Goal: Task Accomplishment & Management: Complete application form

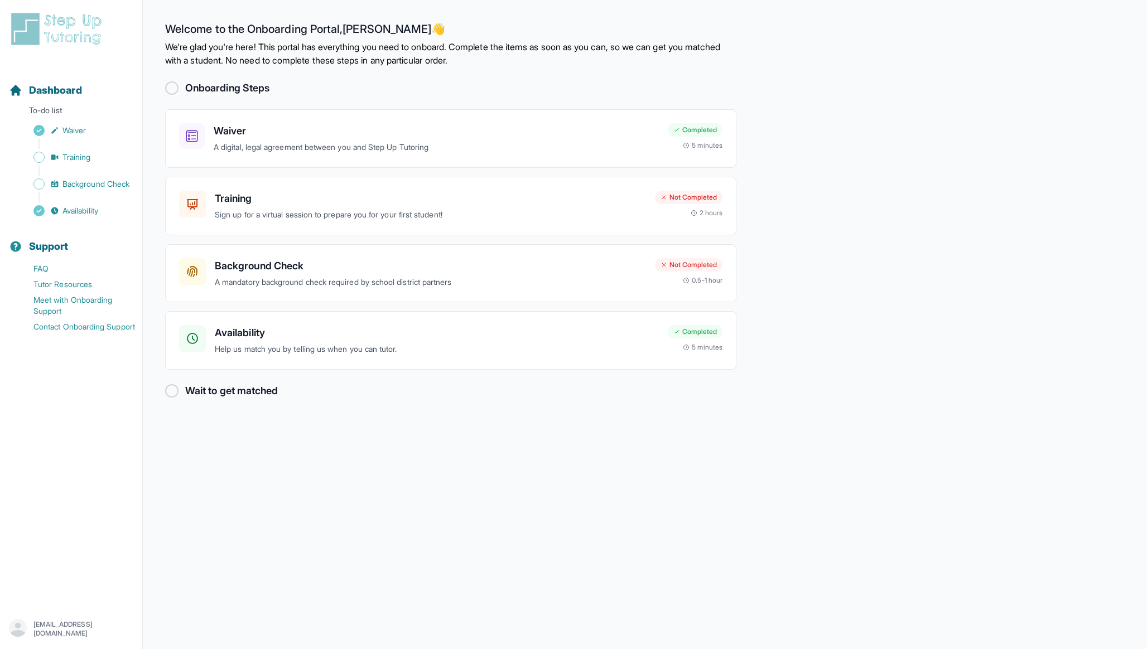
click at [806, 226] on main "Welcome to the Onboarding Portal, Zsigmond 👋 We're glad you're here! This porta…" at bounding box center [645, 324] width 1004 height 649
click at [301, 335] on h3 "Availability" at bounding box center [437, 333] width 444 height 16
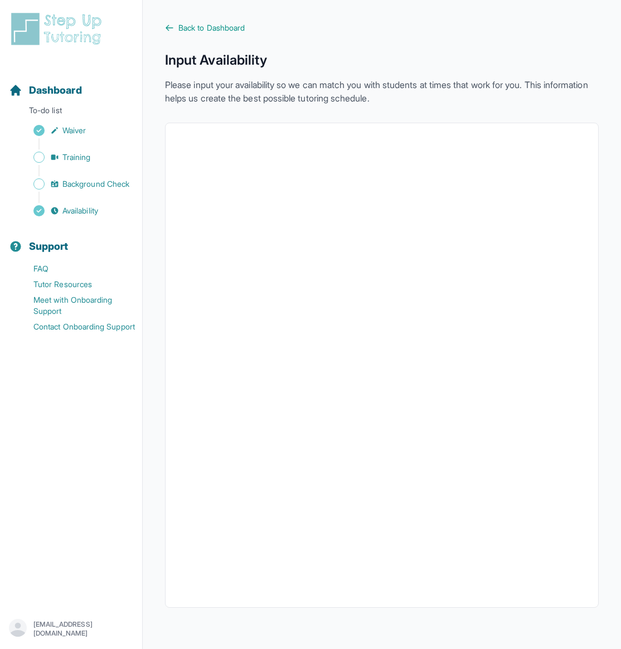
click at [12, 442] on nav "Dashboard To-do list Waiver Training Background Check Availability Support FAQ …" at bounding box center [71, 333] width 142 height 537
click at [79, 158] on span "Training" at bounding box center [76, 157] width 28 height 11
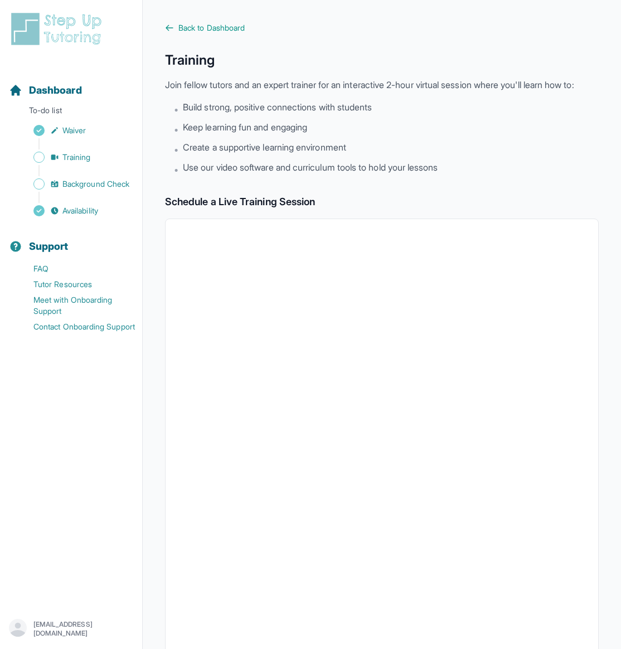
click at [346, 174] on span "Use our video software and curriculum tools to hold your lessons" at bounding box center [310, 167] width 255 height 13
click at [69, 158] on span "Training" at bounding box center [76, 157] width 28 height 11
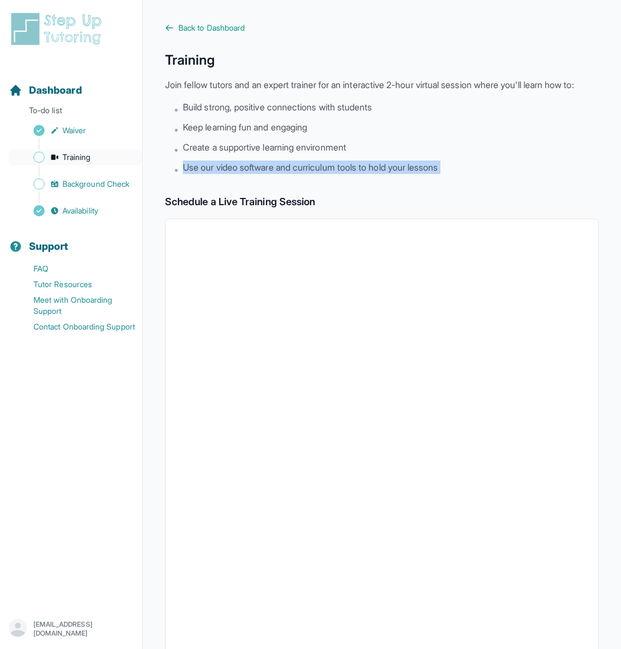
click at [36, 156] on span "Sidebar" at bounding box center [38, 157] width 11 height 11
click at [73, 187] on span "Background Check" at bounding box center [95, 183] width 67 height 11
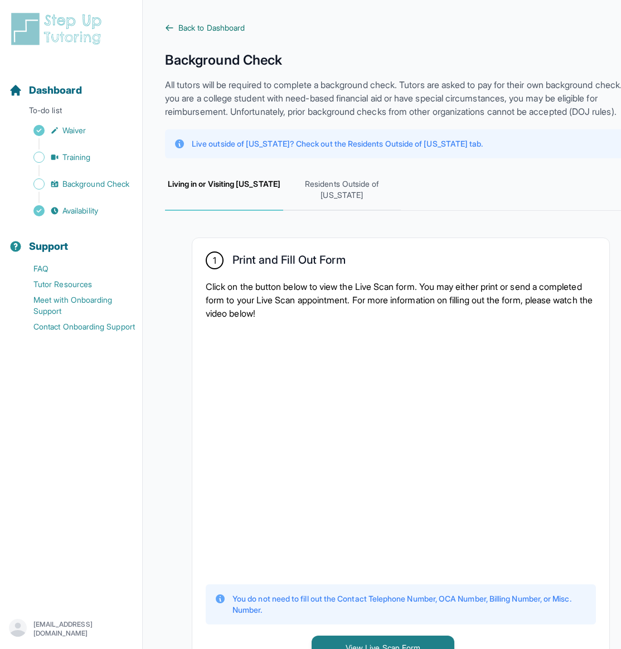
click at [186, 28] on span "Back to Dashboard" at bounding box center [211, 27] width 66 height 11
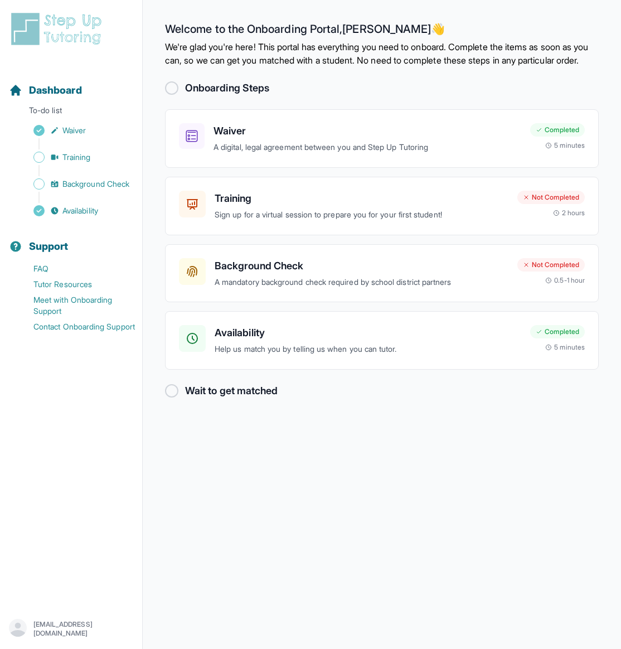
click at [71, 25] on img at bounding box center [58, 29] width 99 height 36
click at [69, 30] on img at bounding box center [58, 29] width 99 height 36
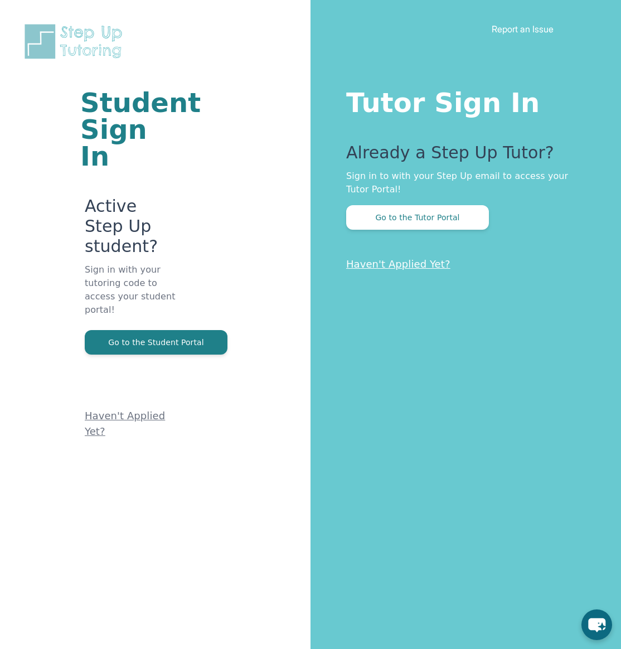
click at [132, 136] on h1 "Student Sign In" at bounding box center [128, 129] width 96 height 80
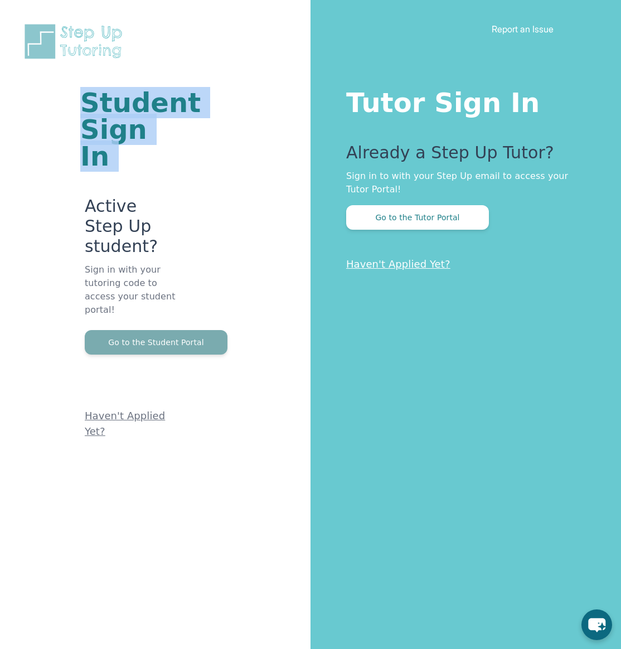
click at [175, 330] on button "Go to the Student Portal" at bounding box center [156, 342] width 143 height 25
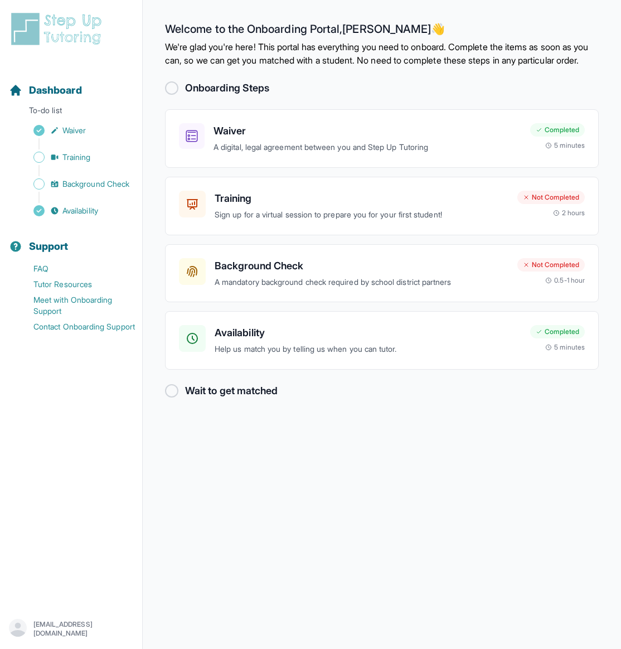
click at [360, 35] on h2 "Welcome to the Onboarding Portal, Zsigmond 👋" at bounding box center [382, 31] width 434 height 18
click at [360, 60] on p "We're glad you're here! This portal has everything you need to onboard. Complet…" at bounding box center [382, 53] width 434 height 27
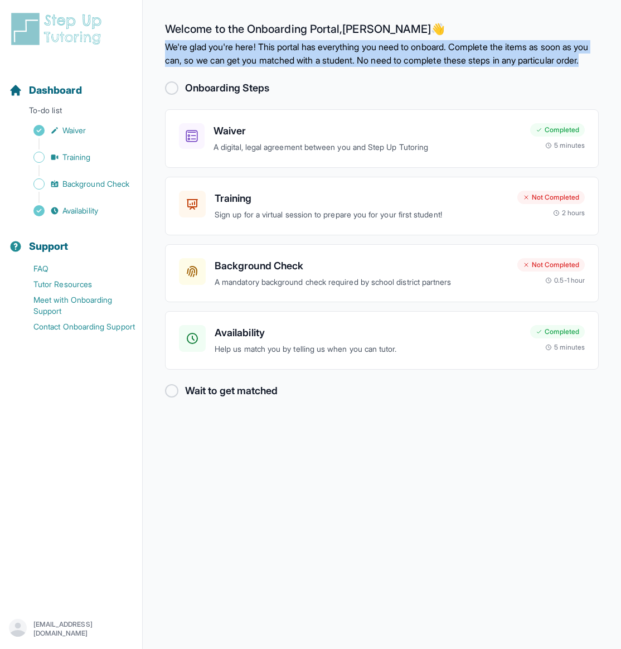
click at [360, 60] on p "We're glad you're here! This portal has everything you need to onboard. Complet…" at bounding box center [382, 53] width 434 height 27
click at [346, 56] on p "We're glad you're here! This portal has everything you need to onboard. Complet…" at bounding box center [382, 53] width 434 height 27
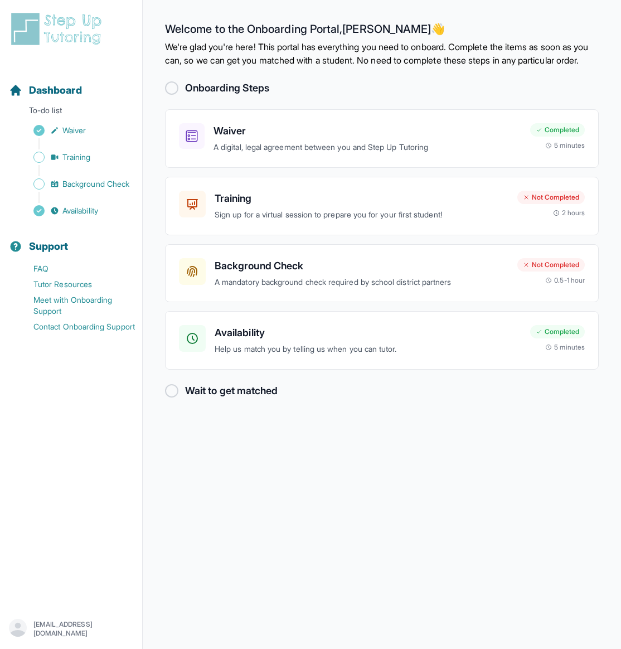
click at [346, 56] on p "We're glad you're here! This portal has everything you need to onboard. Complet…" at bounding box center [382, 53] width 434 height 27
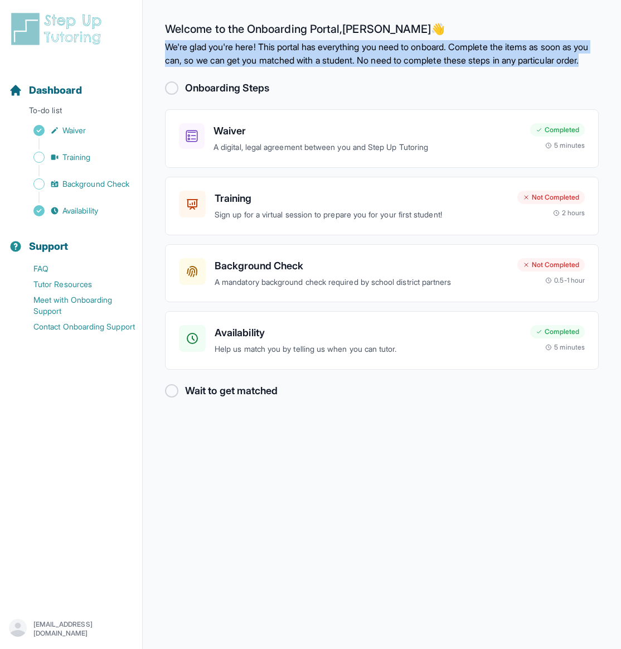
click at [346, 56] on p "We're glad you're here! This portal has everything you need to onboard. Complet…" at bounding box center [382, 53] width 434 height 27
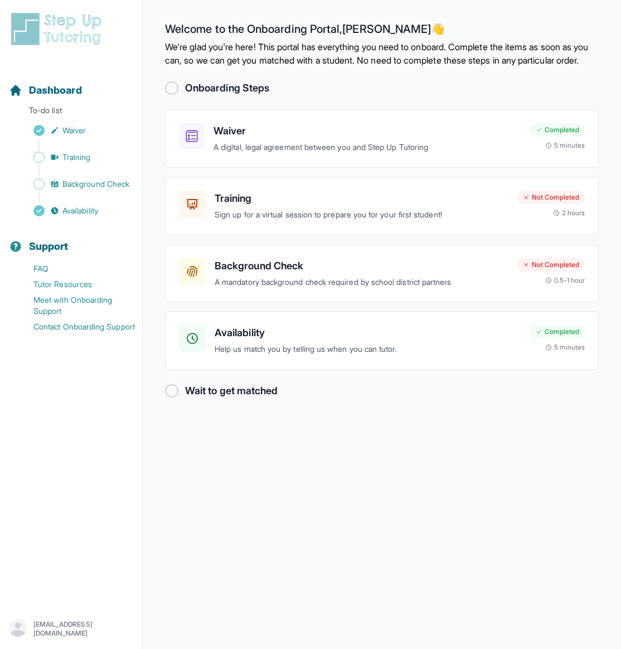
click at [346, 56] on p "We're glad you're here! This portal has everything you need to onboard. Complet…" at bounding box center [382, 53] width 434 height 27
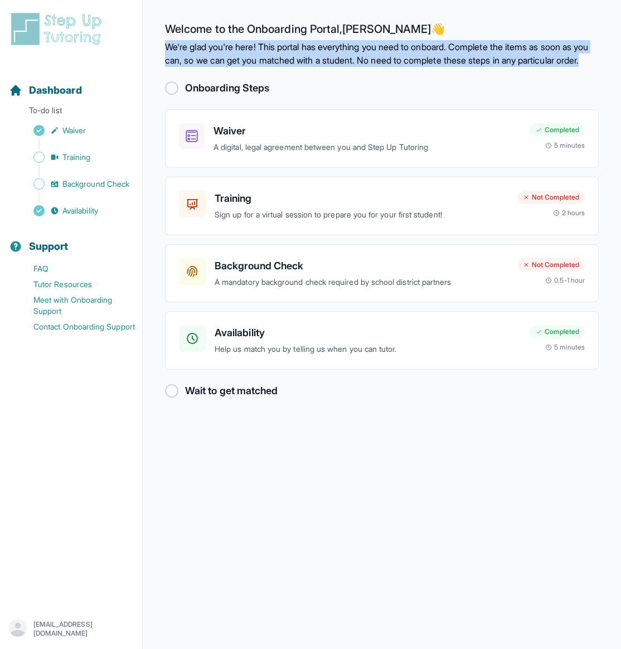
click at [346, 56] on p "We're glad you're here! This portal has everything you need to onboard. Complet…" at bounding box center [382, 53] width 434 height 27
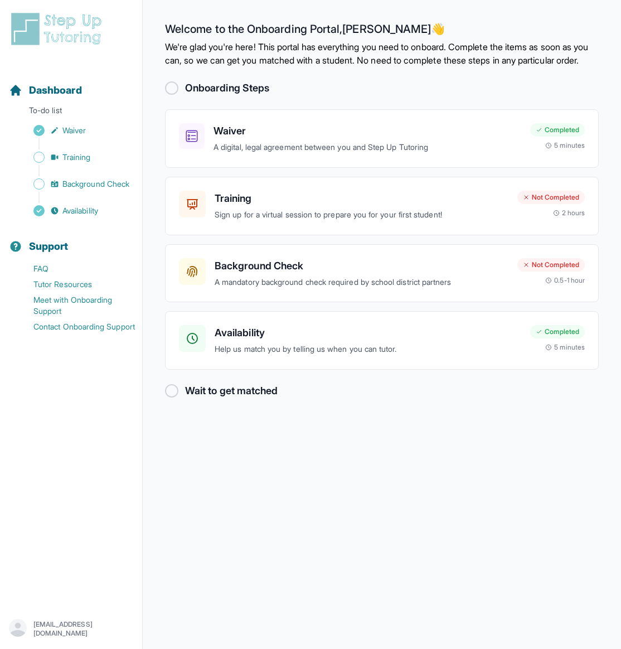
click at [192, 399] on h2 "Wait to get matched" at bounding box center [231, 391] width 93 height 16
click at [335, 221] on p "Sign up for a virtual session to prepare you for your first student!" at bounding box center [362, 215] width 294 height 13
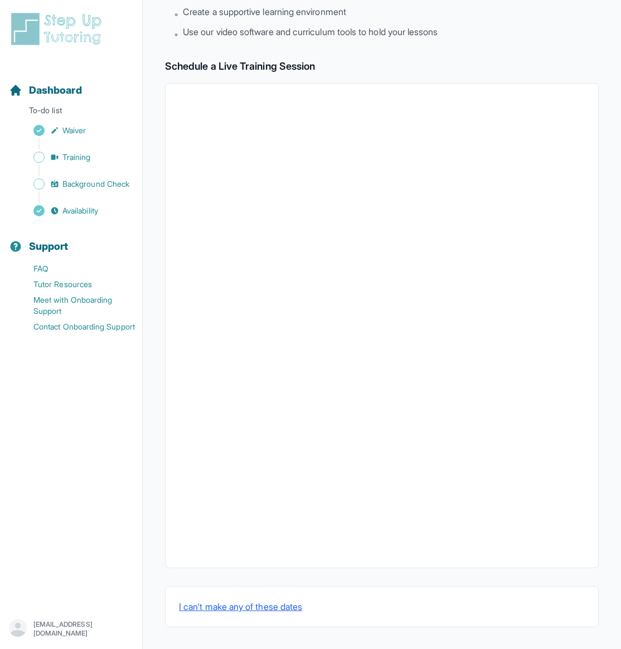
scroll to position [149, 0]
click at [107, 179] on span "Background Check" at bounding box center [95, 183] width 67 height 11
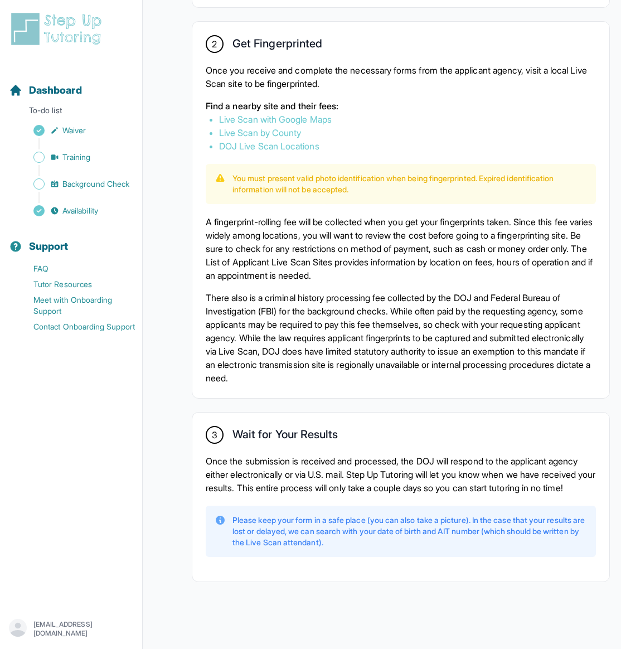
scroll to position [692, 0]
click at [394, 456] on p "Once the submission is received and processed, the DOJ will respond to the appl…" at bounding box center [401, 475] width 390 height 40
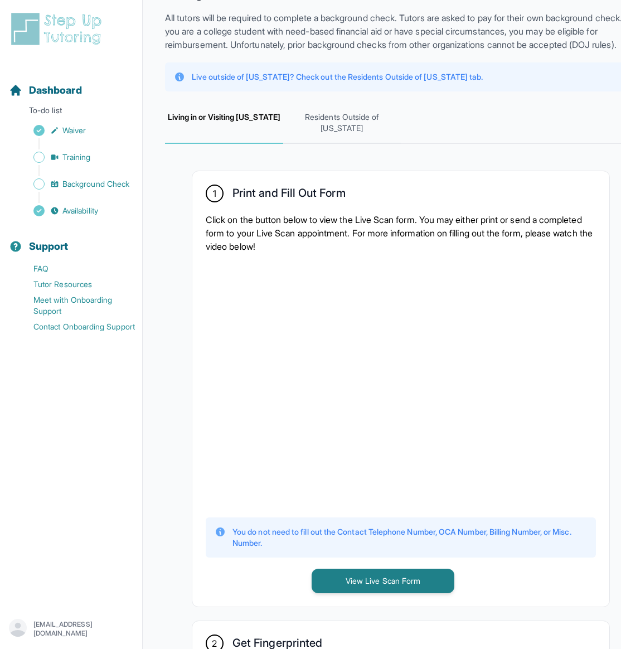
scroll to position [70, 0]
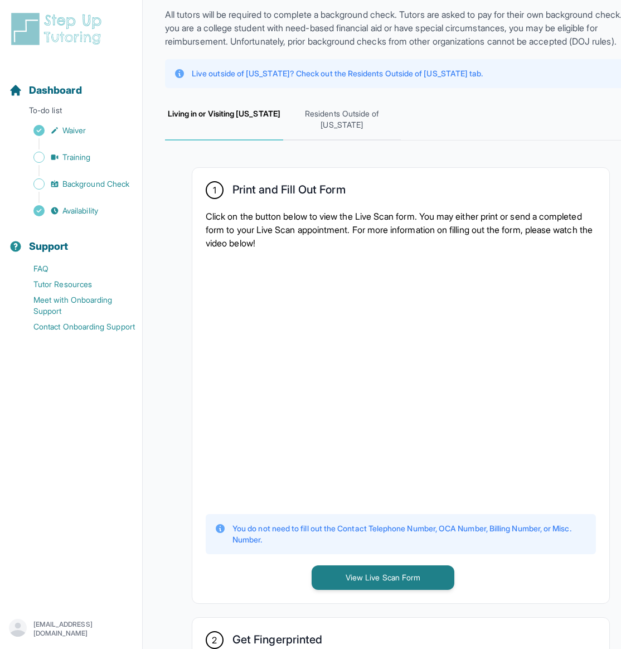
click at [377, 234] on p "Click on the button below to view the Live Scan form. You may either print or s…" at bounding box center [401, 230] width 390 height 40
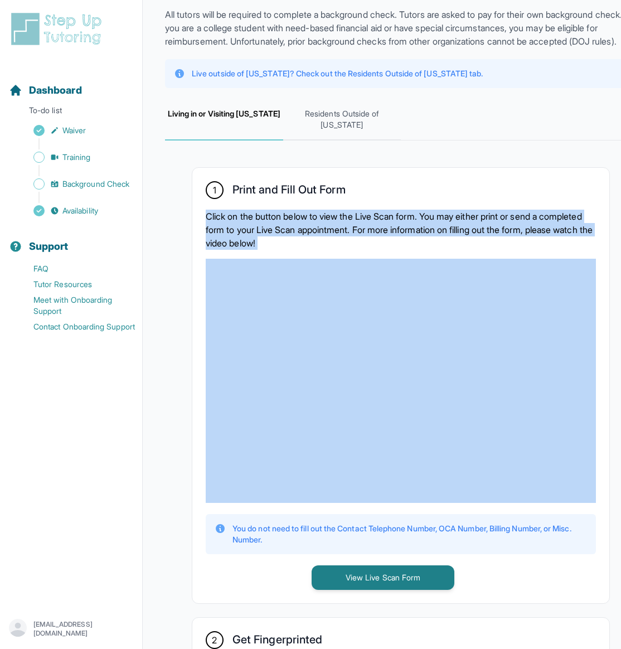
click at [367, 236] on p "Click on the button below to view the Live Scan form. You may either print or s…" at bounding box center [401, 230] width 390 height 40
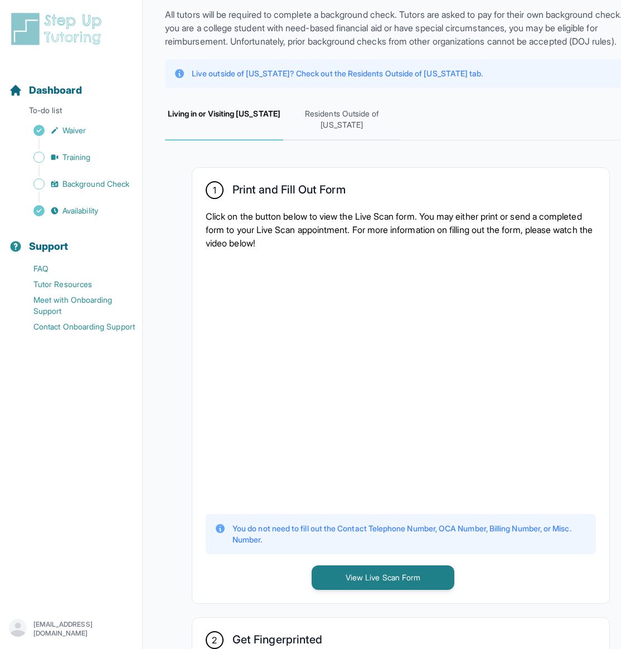
click at [367, 236] on p "Click on the button below to view the Live Scan form. You may either print or s…" at bounding box center [401, 230] width 390 height 40
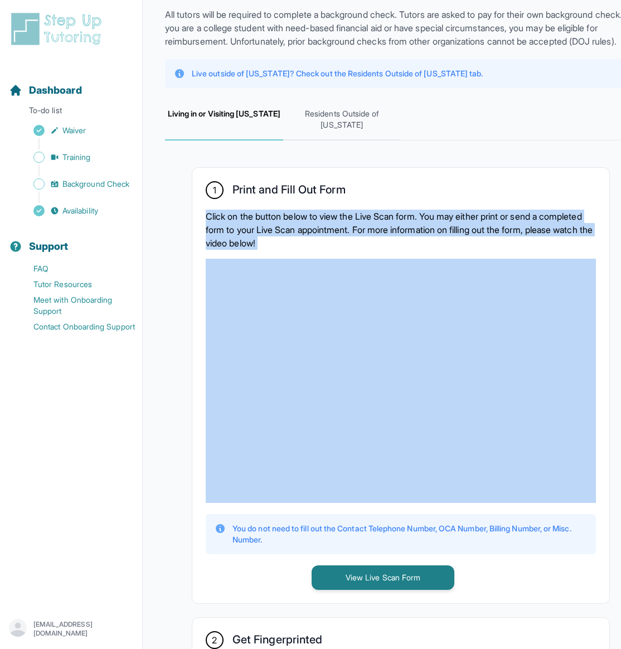
click at [402, 242] on p "Click on the button below to view the Live Scan form. You may either print or s…" at bounding box center [401, 230] width 390 height 40
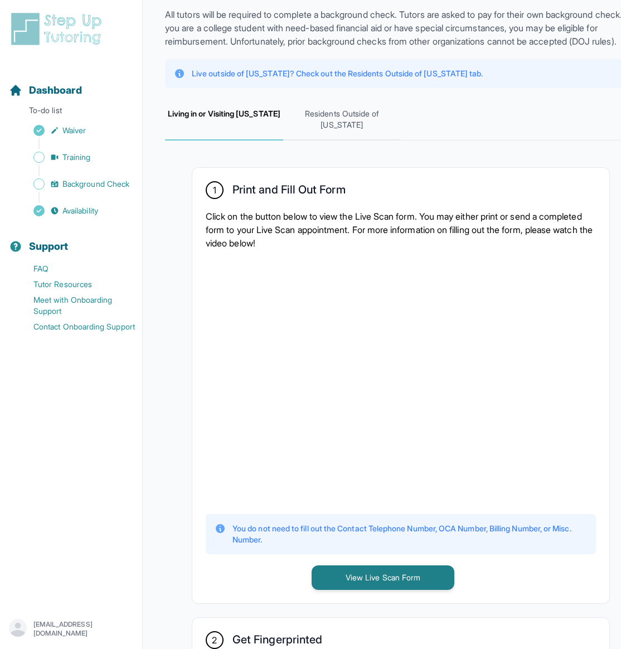
click at [402, 242] on p "Click on the button below to view the Live Scan form. You may either print or s…" at bounding box center [401, 230] width 390 height 40
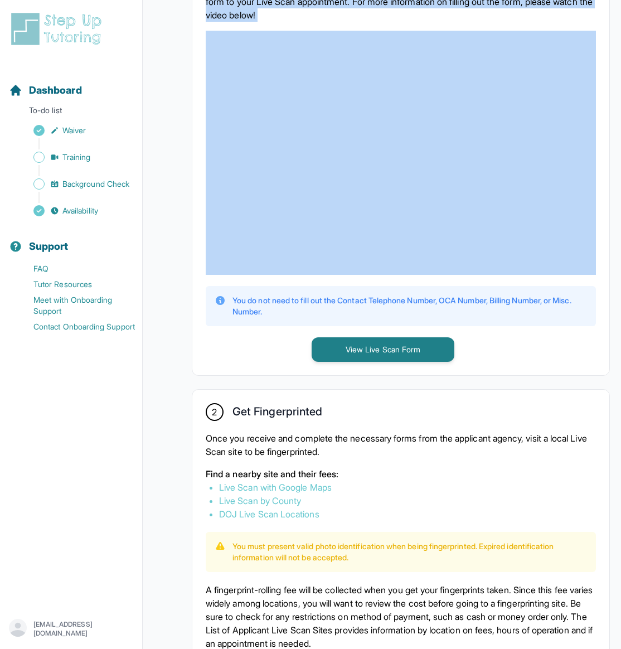
scroll to position [300, 0]
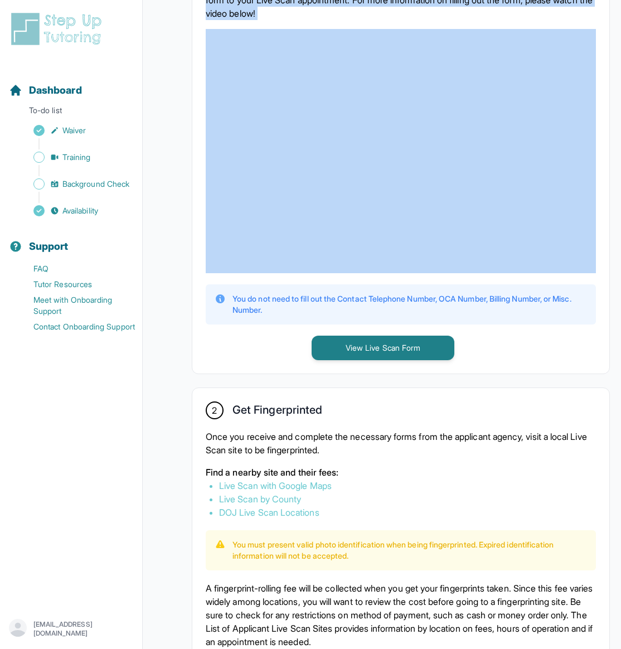
click at [281, 518] on link "DOJ Live Scan Locations" at bounding box center [269, 512] width 100 height 11
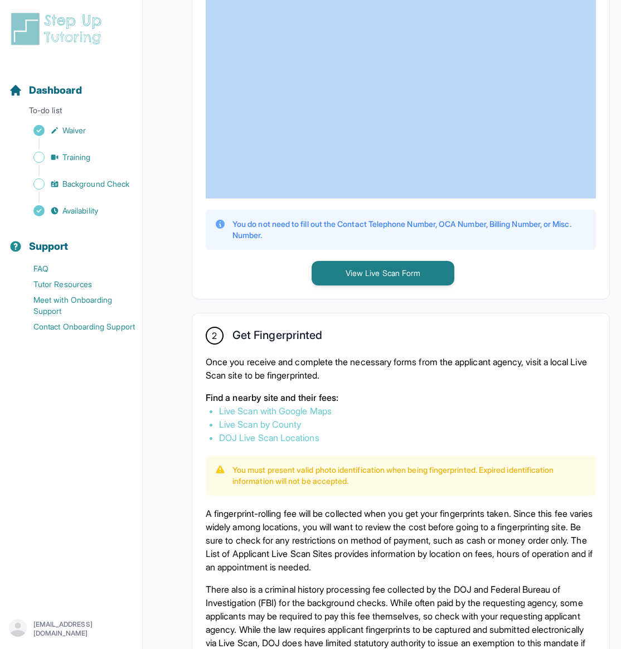
scroll to position [386, 0]
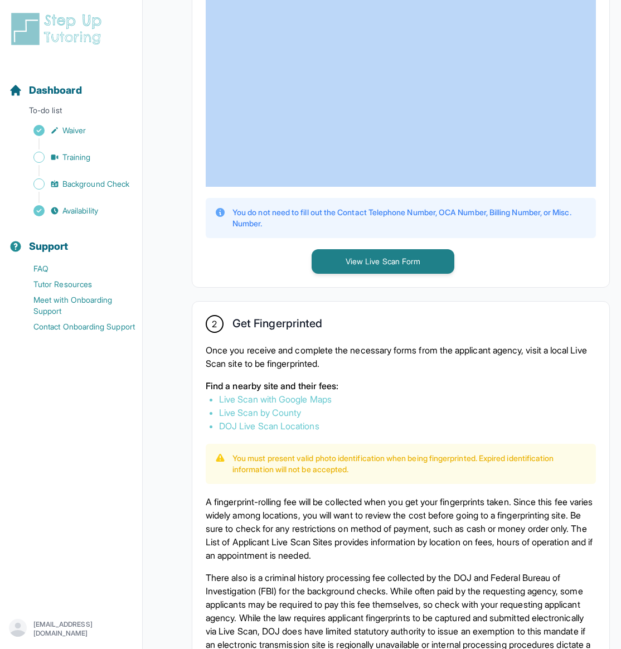
click at [318, 405] on link "Live Scan with Google Maps" at bounding box center [275, 399] width 113 height 11
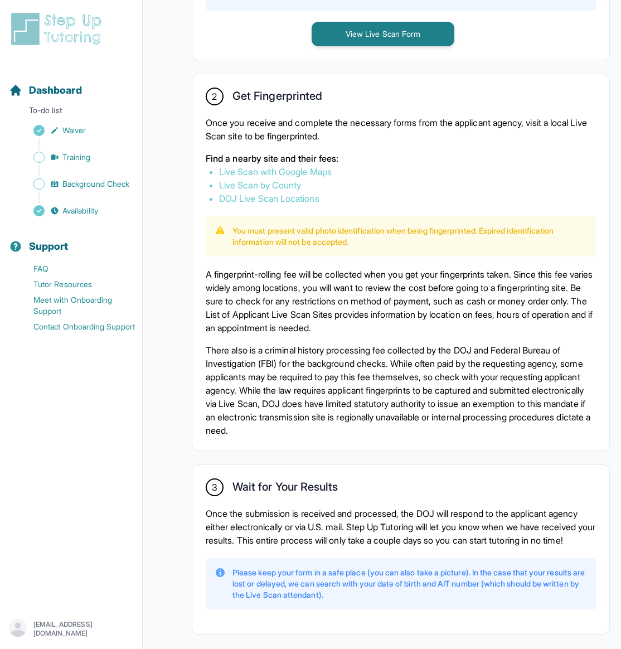
scroll to position [615, 0]
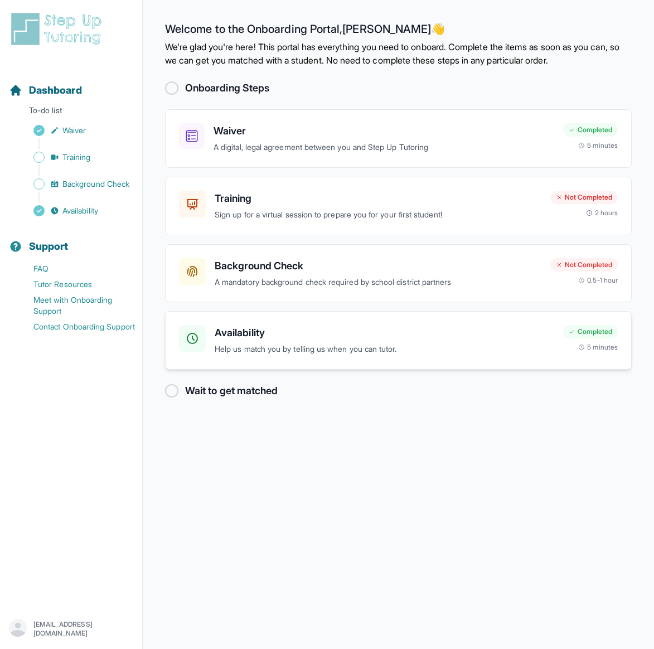
click at [253, 337] on h3 "Availability" at bounding box center [385, 333] width 340 height 16
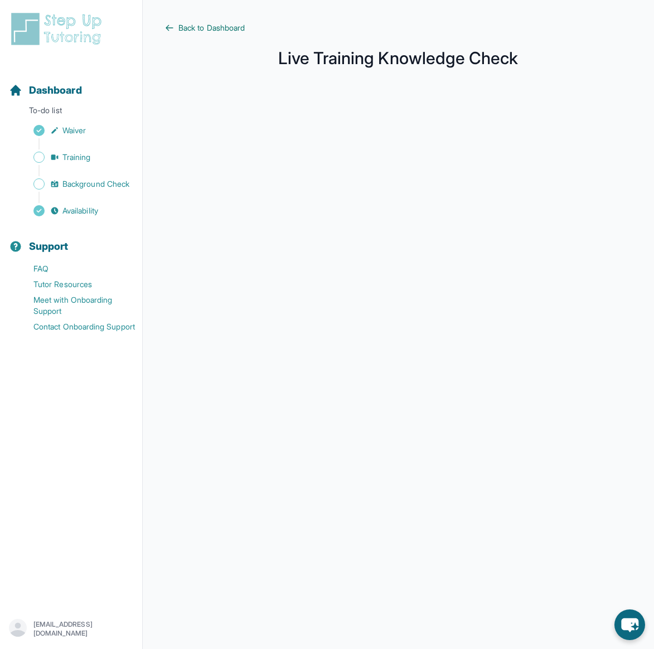
click at [218, 26] on span "Back to Dashboard" at bounding box center [211, 27] width 66 height 11
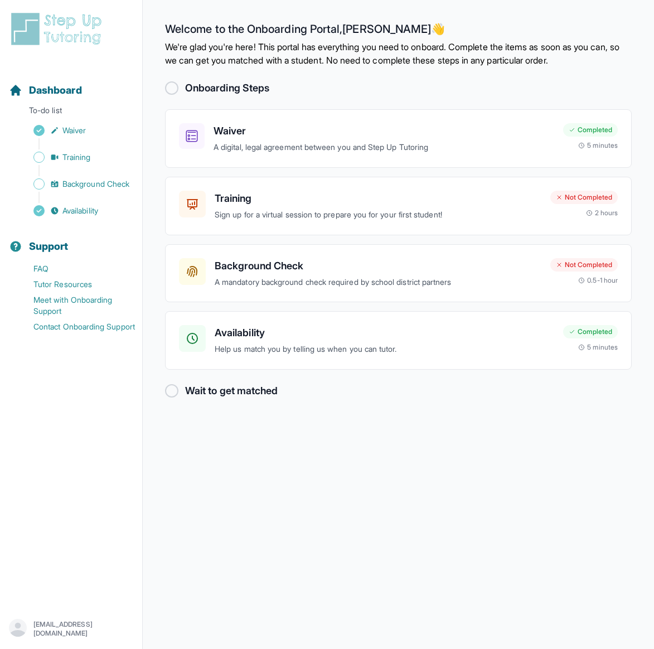
click at [167, 85] on div at bounding box center [171, 87] width 13 height 13
